Goal: Find specific page/section: Find specific page/section

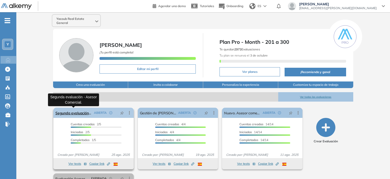
click at [69, 112] on link "Segunda evaluación - Asesor Comercial." at bounding box center [73, 113] width 36 height 10
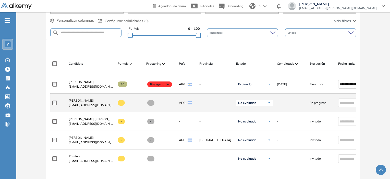
scroll to position [128, 0]
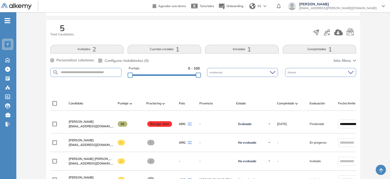
click at [240, 48] on button "Iniciadas 1" at bounding box center [242, 49] width 74 height 9
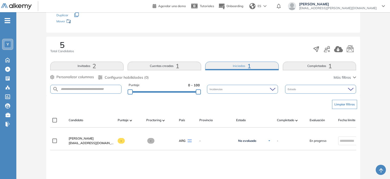
scroll to position [51, 0]
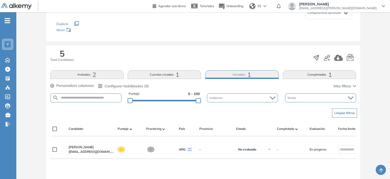
click at [307, 74] on button "Completadas 1" at bounding box center [320, 74] width 74 height 9
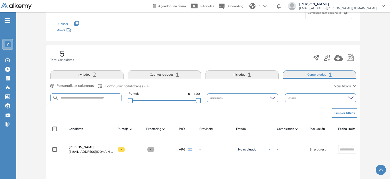
click at [81, 72] on button "Invitados 2" at bounding box center [87, 74] width 74 height 9
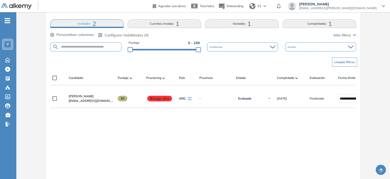
click at [93, 24] on span "2" at bounding box center [94, 24] width 4 height 0
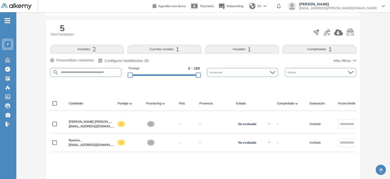
click at [154, 50] on button "Cuentas creadas 1" at bounding box center [165, 49] width 74 height 9
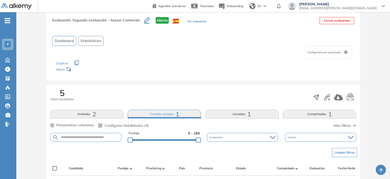
scroll to position [77, 0]
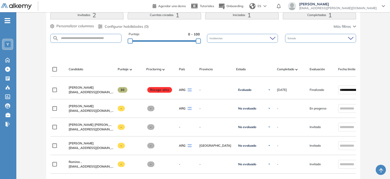
scroll to position [77, 0]
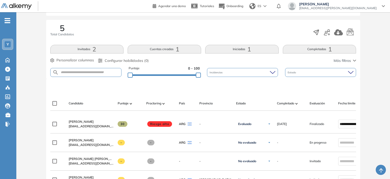
drag, startPoint x: 241, startPoint y: 45, endPoint x: 237, endPoint y: 44, distance: 4.2
click at [241, 45] on button "Iniciadas 1" at bounding box center [242, 49] width 74 height 9
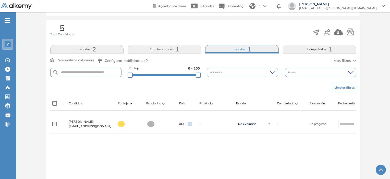
click at [156, 52] on button "Cuentas creadas 1" at bounding box center [165, 49] width 74 height 9
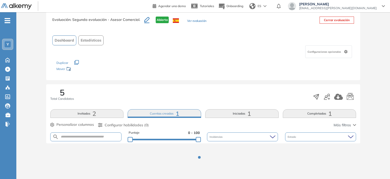
scroll to position [11, 0]
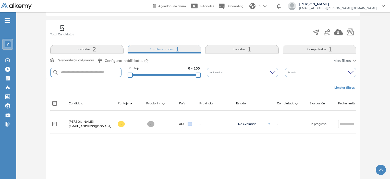
click at [244, 49] on button "Iniciadas 1" at bounding box center [242, 49] width 74 height 9
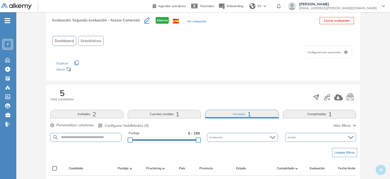
scroll to position [77, 0]
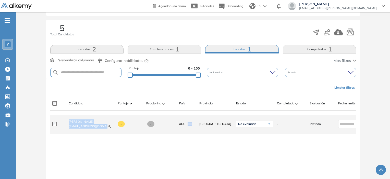
drag, startPoint x: 101, startPoint y: 128, endPoint x: 68, endPoint y: 121, distance: 33.6
click at [68, 121] on div "[PERSON_NAME] [EMAIL_ADDRESS][DOMAIN_NAME]" at bounding box center [89, 124] width 49 height 17
copy div "[PERSON_NAME] [EMAIL_ADDRESS][DOMAIN_NAME]"
